Goal: Navigation & Orientation: Find specific page/section

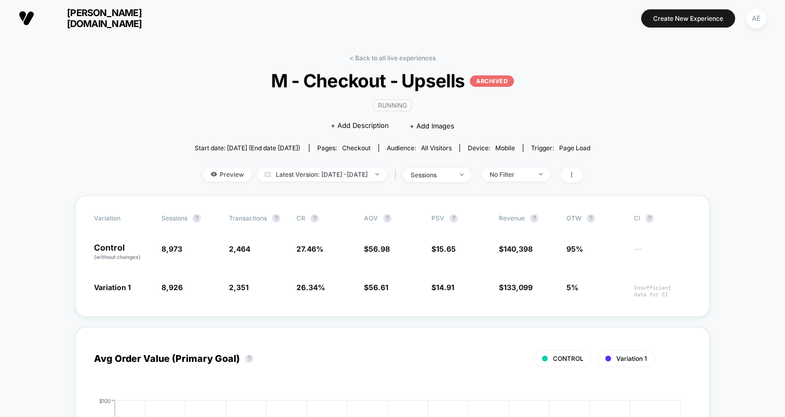
click at [410, 57] on link "< Back to all live experiences" at bounding box center [393, 58] width 86 height 8
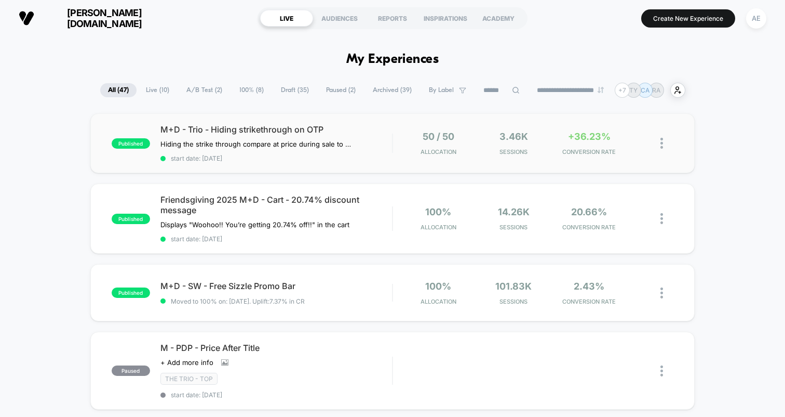
click at [384, 163] on div "published M+D - Trio - Hiding strikethrough on OTP Hiding the strike through co…" at bounding box center [392, 143] width 605 height 60
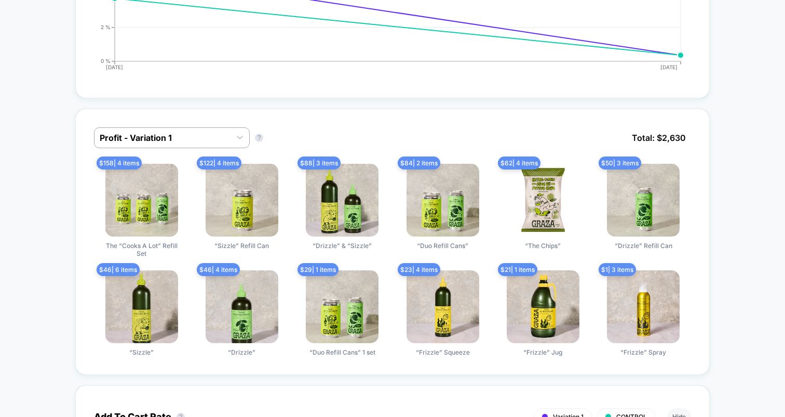
scroll to position [622, 0]
click at [191, 135] on div at bounding box center [163, 137] width 126 height 12
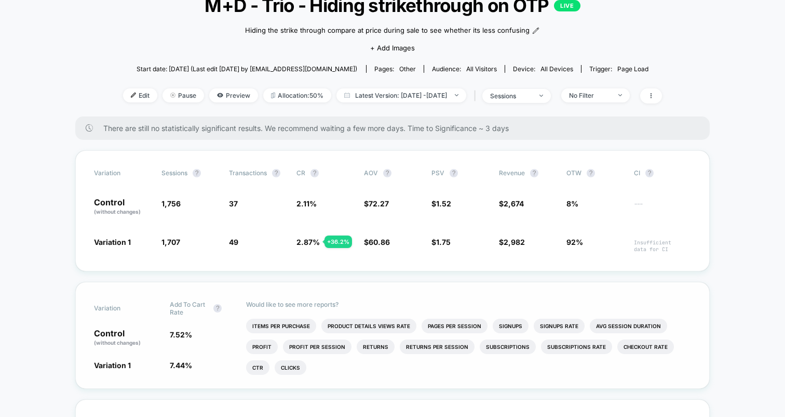
scroll to position [74, 0]
